Goal: Use online tool/utility

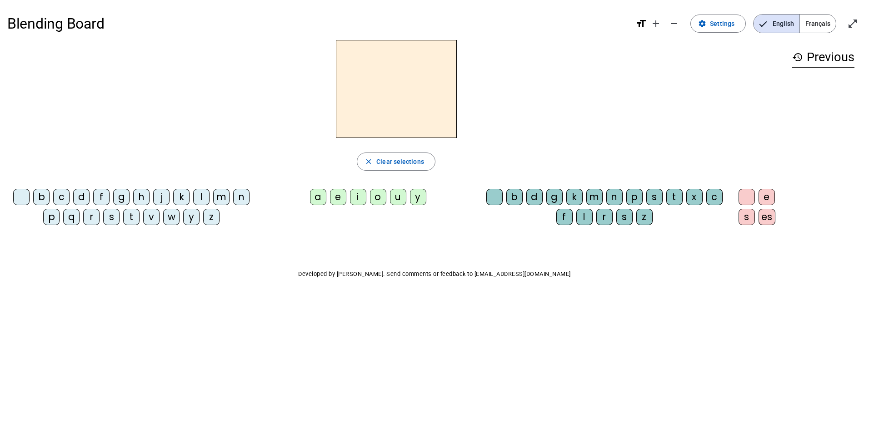
click at [42, 192] on div "b" at bounding box center [41, 197] width 16 height 16
click at [322, 195] on div "a" at bounding box center [318, 197] width 16 height 16
click at [571, 215] on div "f" at bounding box center [564, 217] width 16 height 16
click at [763, 201] on div "e" at bounding box center [766, 197] width 16 height 16
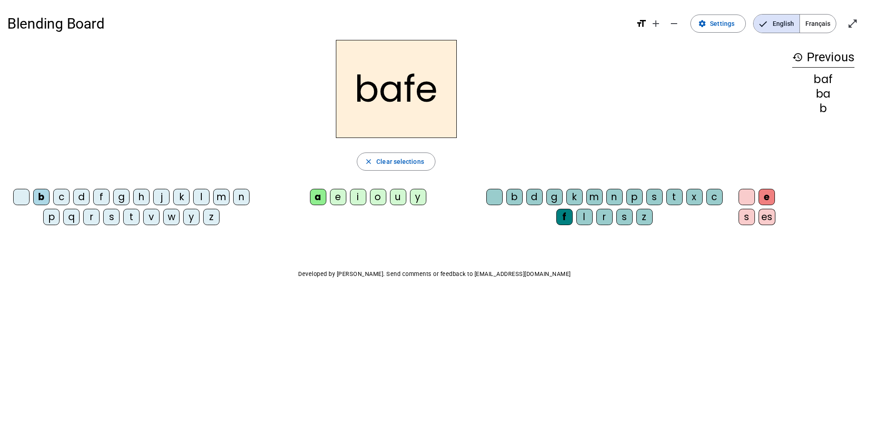
click at [486, 118] on div "bafe" at bounding box center [395, 89] width 777 height 98
click at [825, 56] on h3 "history Previous" at bounding box center [823, 57] width 62 height 20
click at [451, 90] on h2 "bafe" at bounding box center [396, 89] width 121 height 98
click at [446, 90] on h2 "bafe" at bounding box center [396, 89] width 121 height 98
click at [408, 157] on span "Clear selections" at bounding box center [400, 161] width 48 height 11
